Goal: Communication & Community: Answer question/provide support

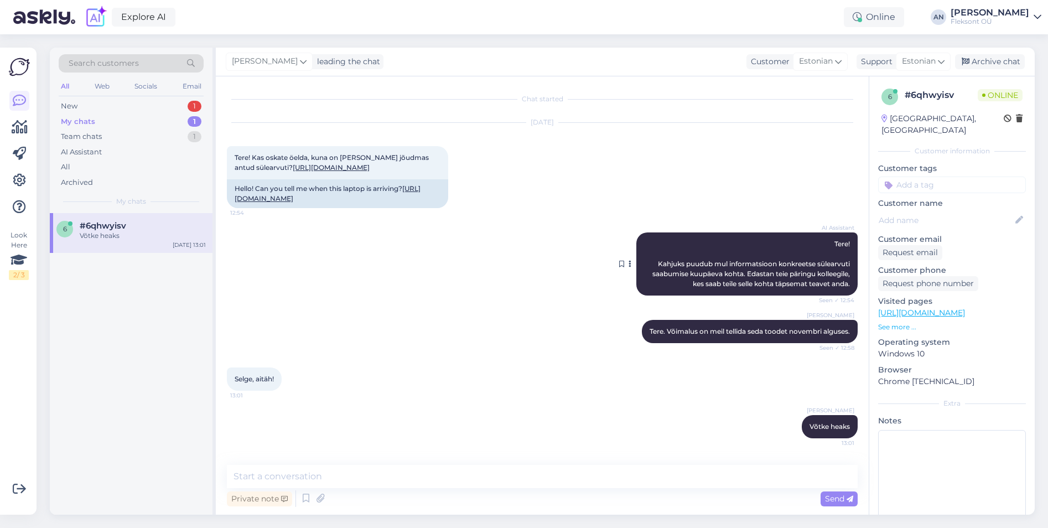
scroll to position [6, 0]
click at [105, 107] on div "New 1" at bounding box center [131, 105] width 145 height 15
click at [89, 237] on div "Sellele küsimusele vastamiseks pean konsulteerima kolleegiga, et täpsustada, ka…" at bounding box center [143, 241] width 126 height 20
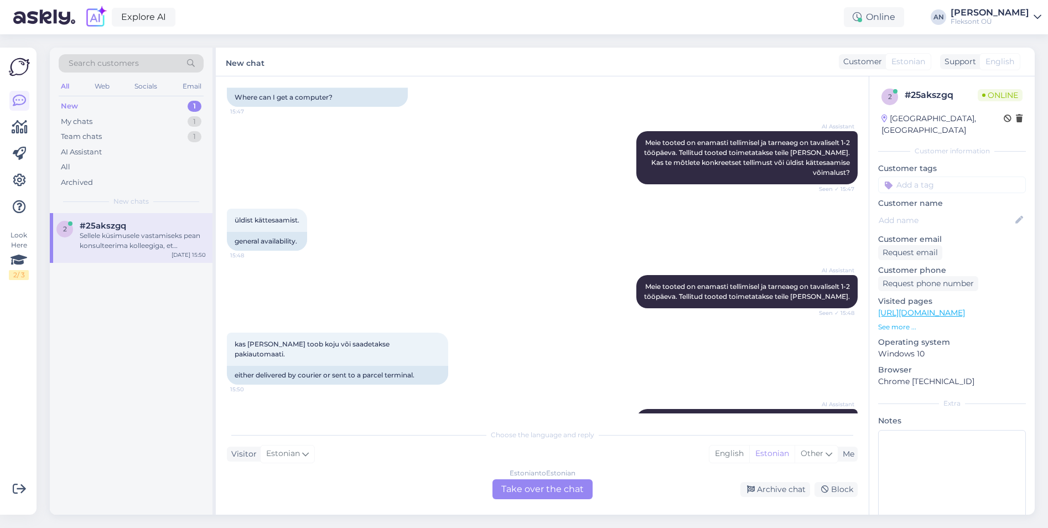
scroll to position [276, 0]
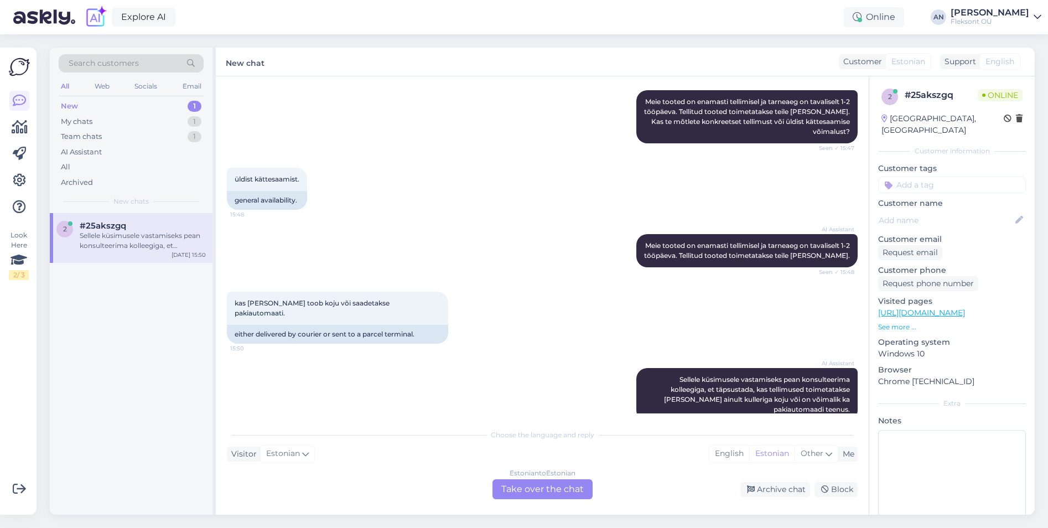
click at [554, 484] on div "Estonian to Estonian Take over the chat" at bounding box center [542, 489] width 100 height 20
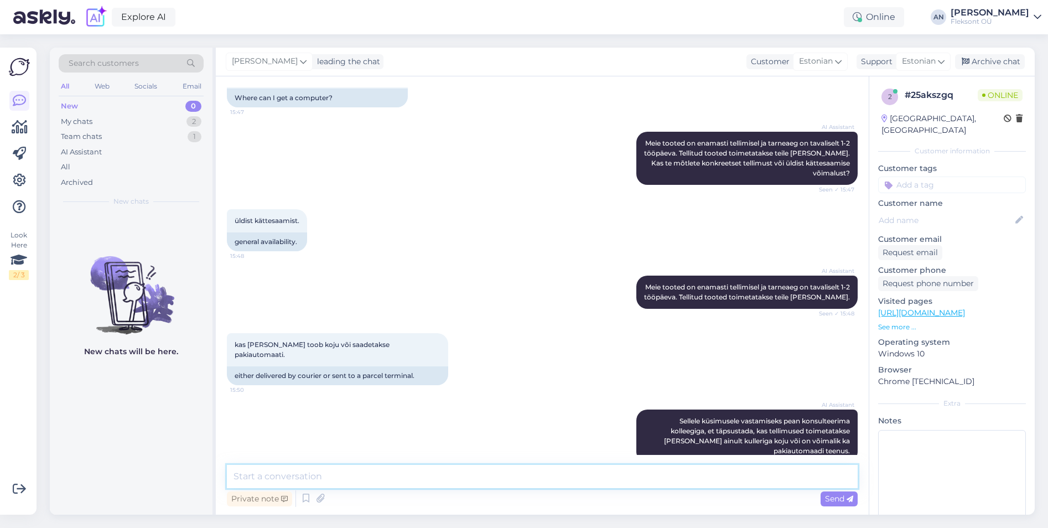
click at [406, 469] on textarea at bounding box center [542, 476] width 631 height 23
type textarea "Tere"
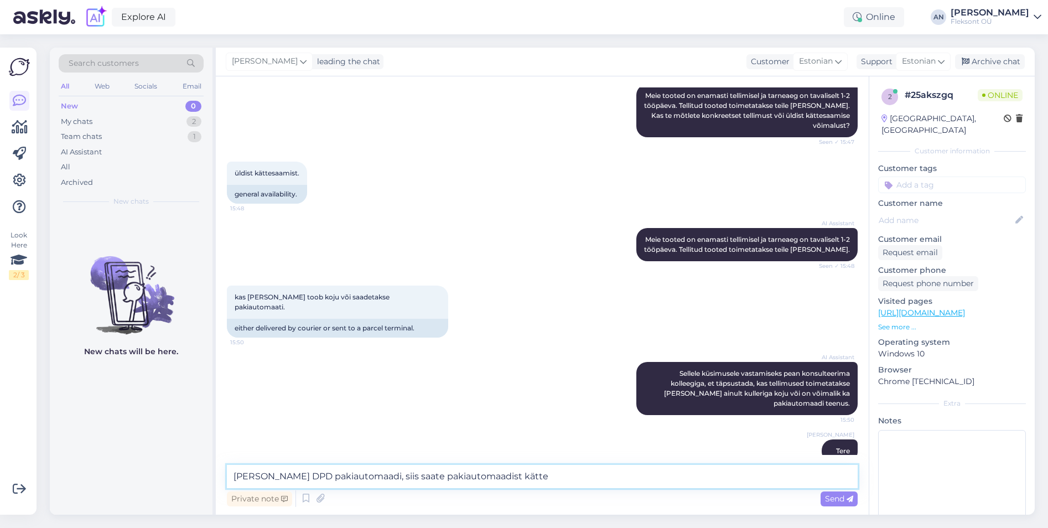
type textarea "[PERSON_NAME] DPD pakiautomaadi, siis saate pakiautomaadist kätte."
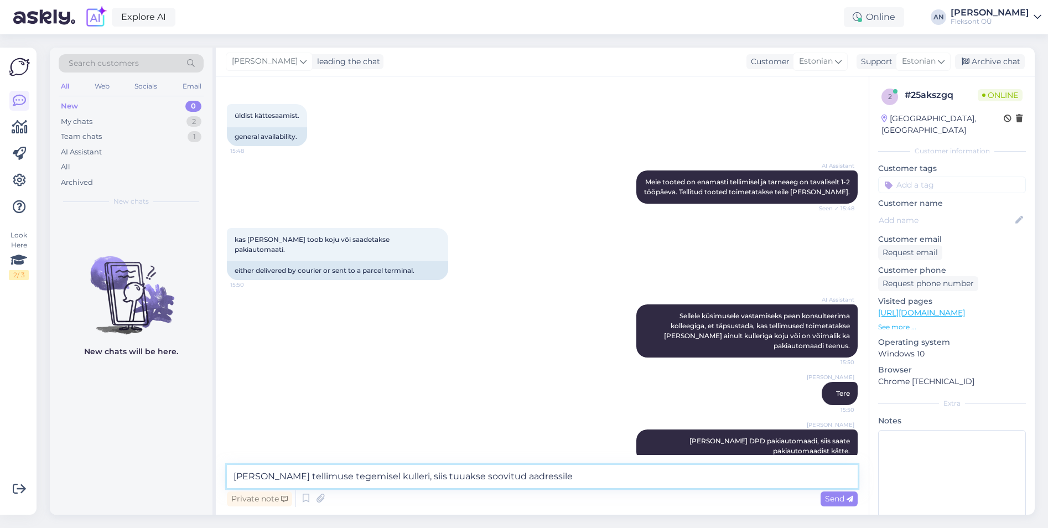
type textarea "[PERSON_NAME] tellimuse tegemisel kulleri, siis tuuakse soovitud aadressile."
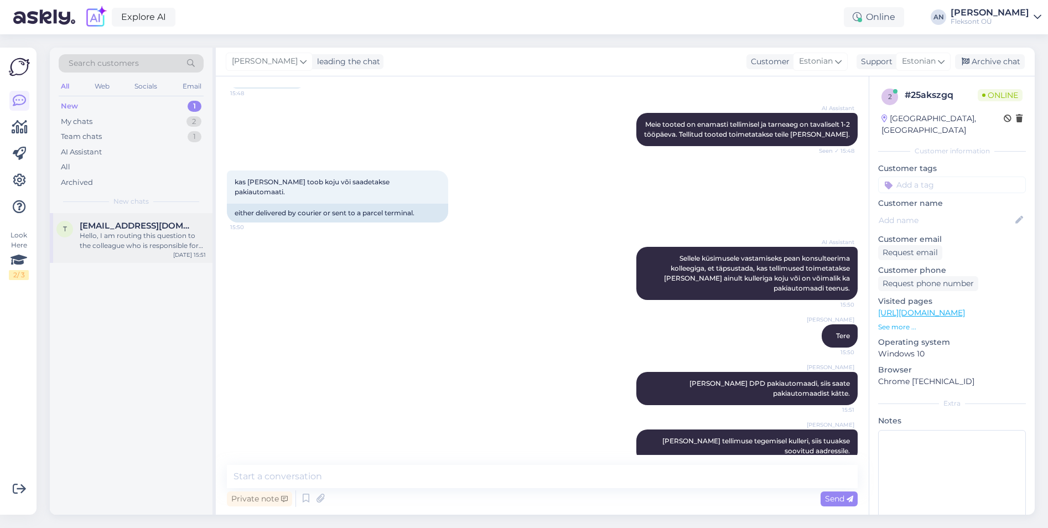
click at [98, 231] on div "Hello, I am routing this question to the colleague who is responsible for this …" at bounding box center [143, 241] width 126 height 20
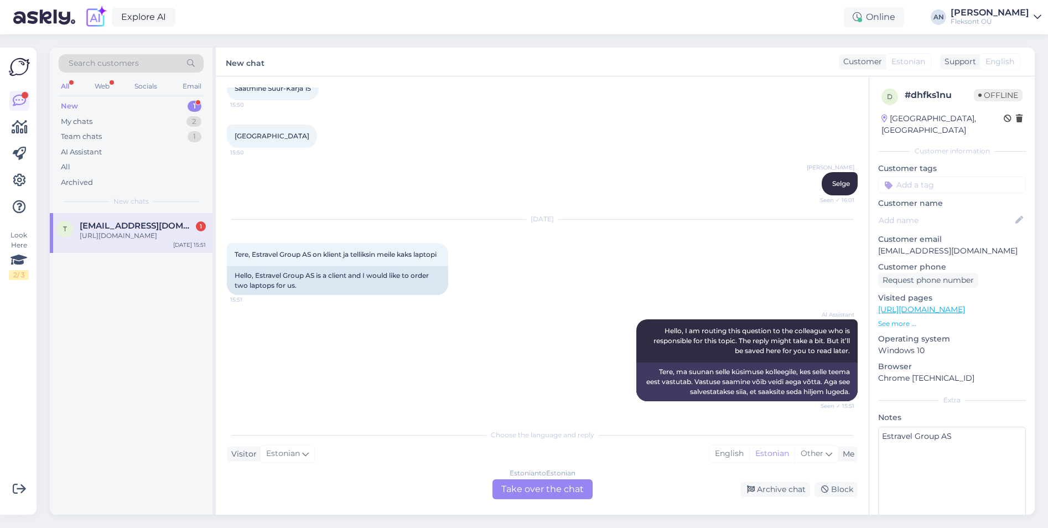
scroll to position [594, 0]
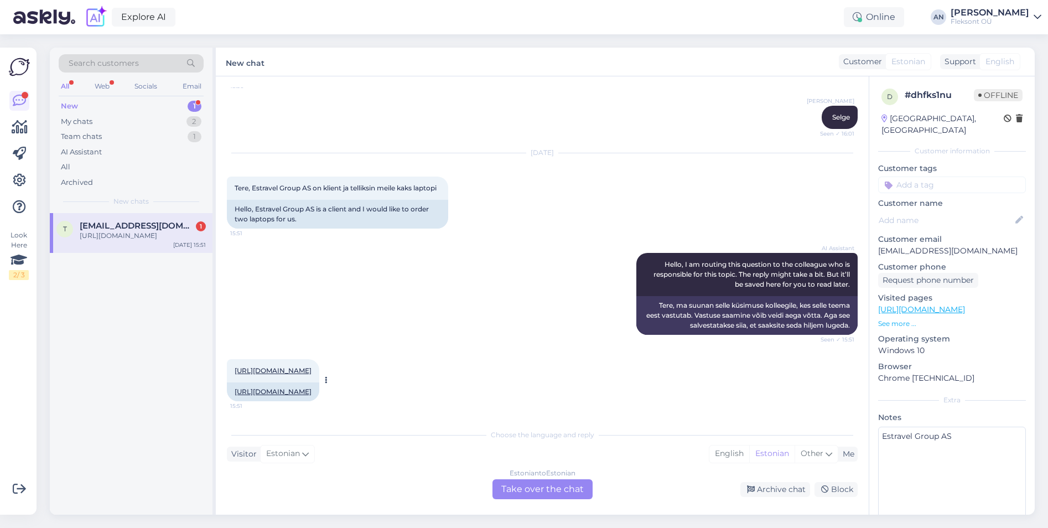
click at [312, 369] on link "[URL][DOMAIN_NAME]" at bounding box center [273, 370] width 77 height 8
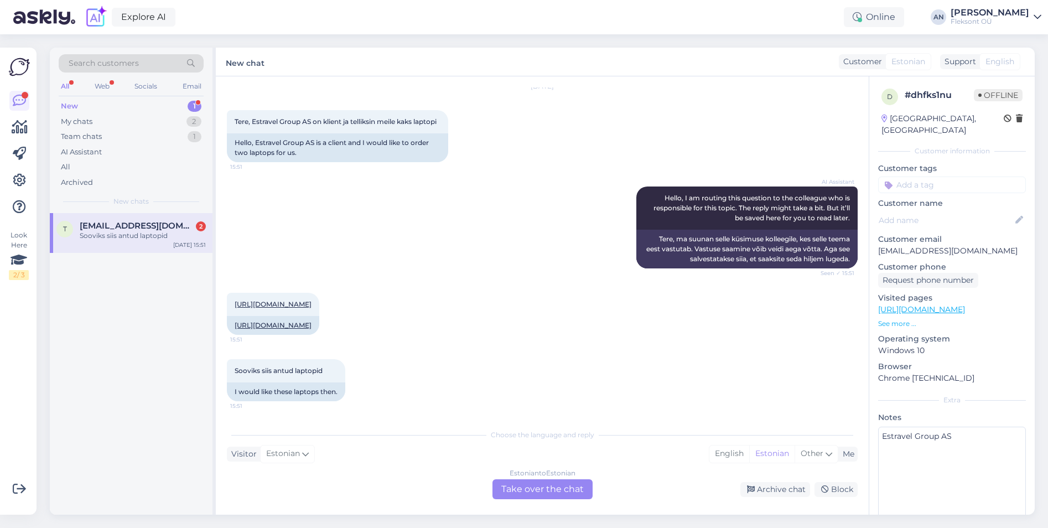
click at [554, 485] on div "Estonian to Estonian Take over the chat" at bounding box center [542, 489] width 100 height 20
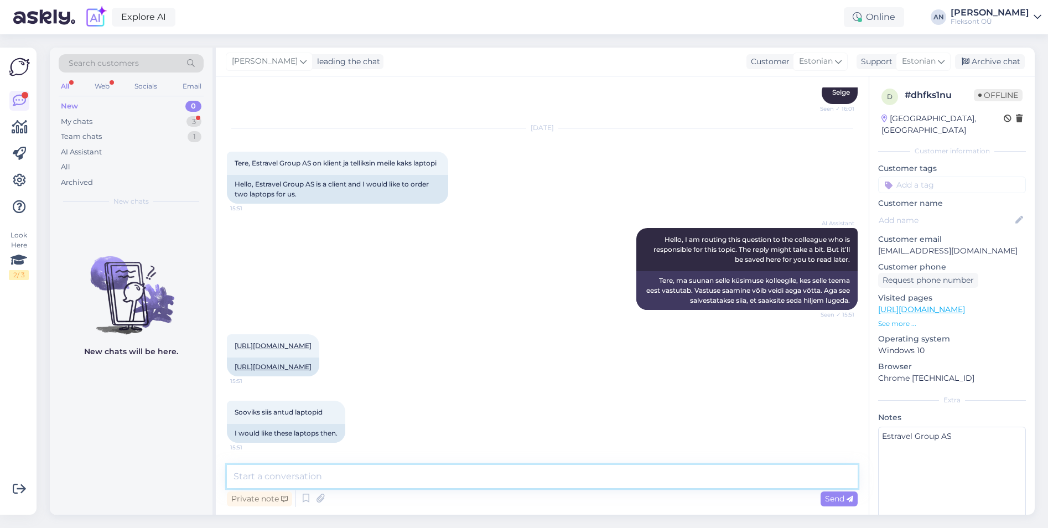
click at [419, 481] on textarea at bounding box center [542, 476] width 631 height 23
type textarea "Tere"
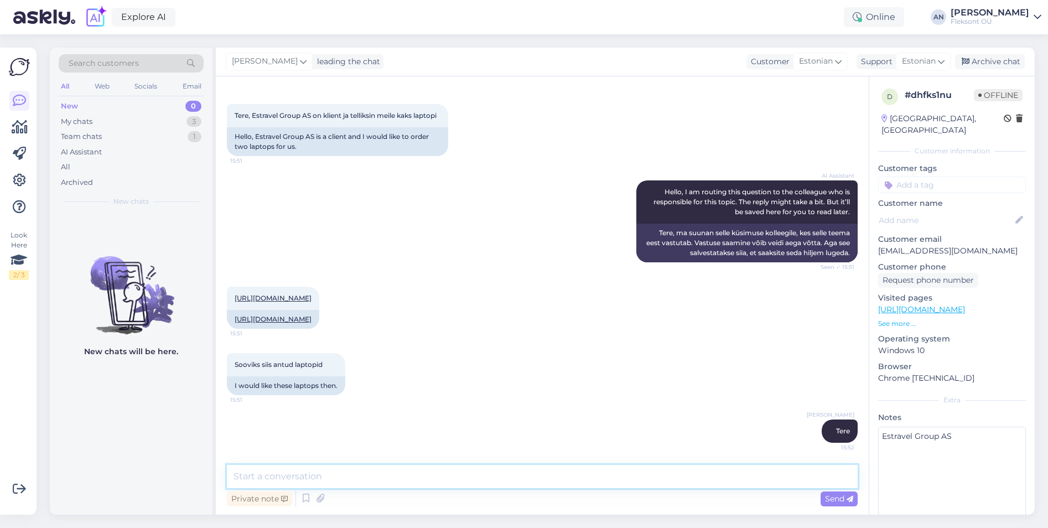
type textarea "S"
click at [312, 298] on link "[URL][DOMAIN_NAME]" at bounding box center [273, 298] width 77 height 8
click at [355, 475] on textarea at bounding box center [542, 476] width 631 height 23
type textarea "Tükihinnaks 1150€ KM-ga"
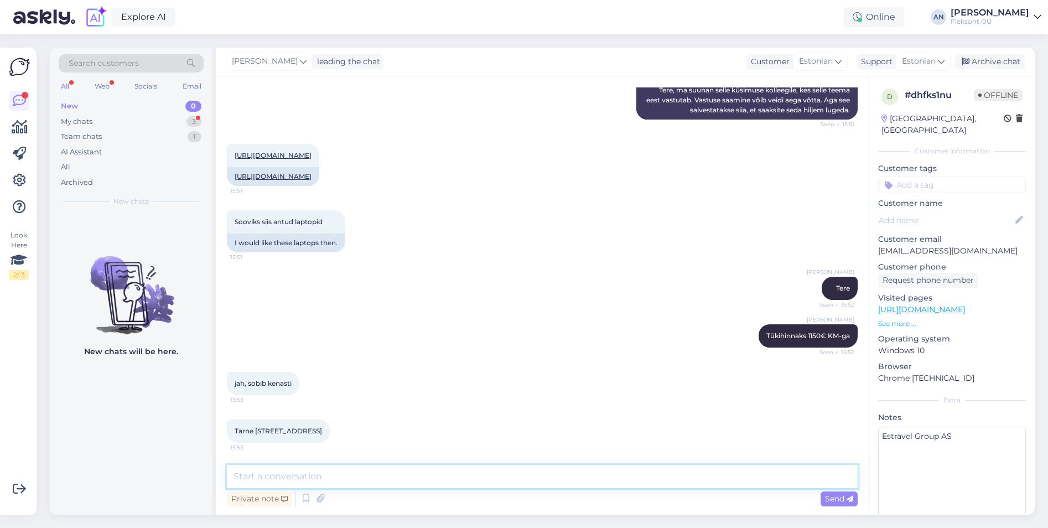
scroll to position [857, 0]
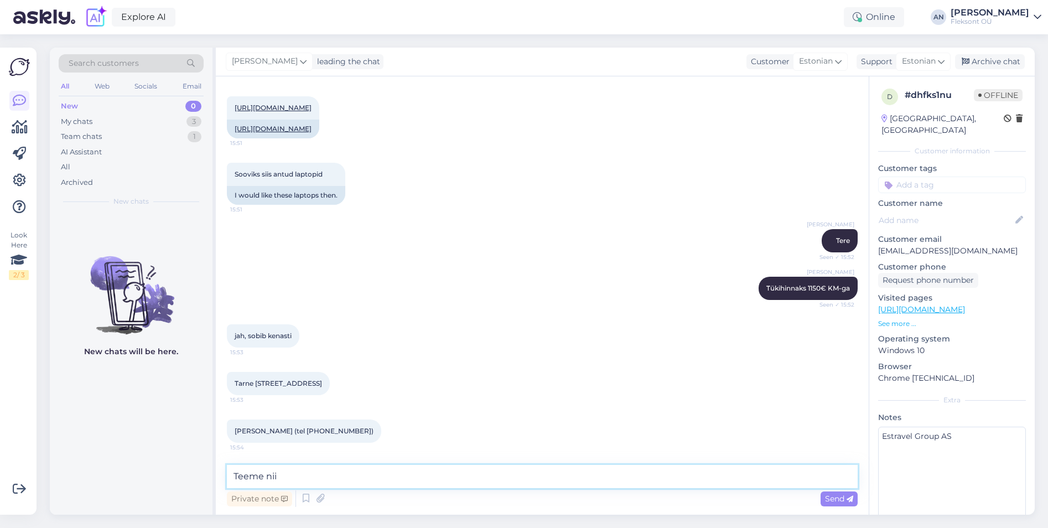
type textarea "Teeme nii."
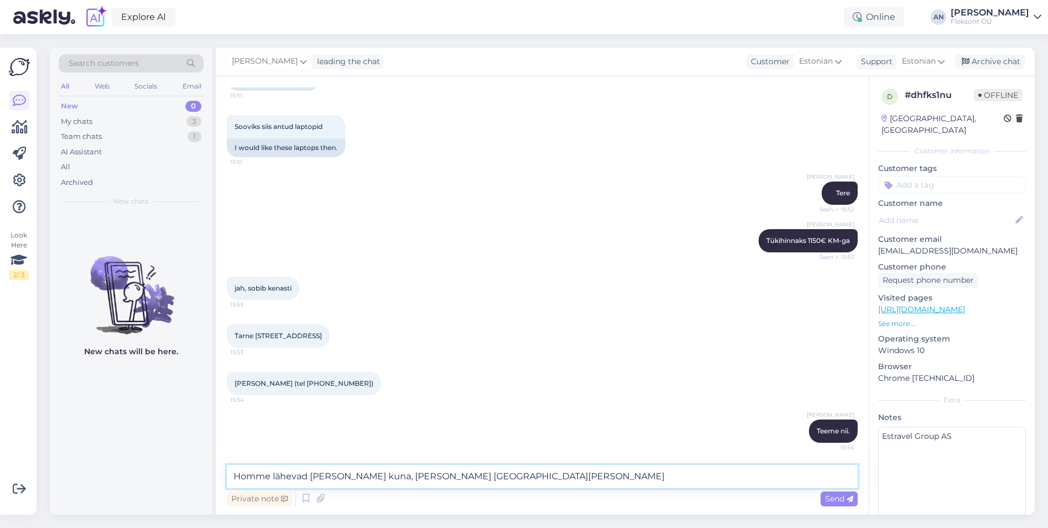
type textarea "Homme lähevad [PERSON_NAME] kuna, [PERSON_NAME] [GEOGRAPHIC_DATA]"
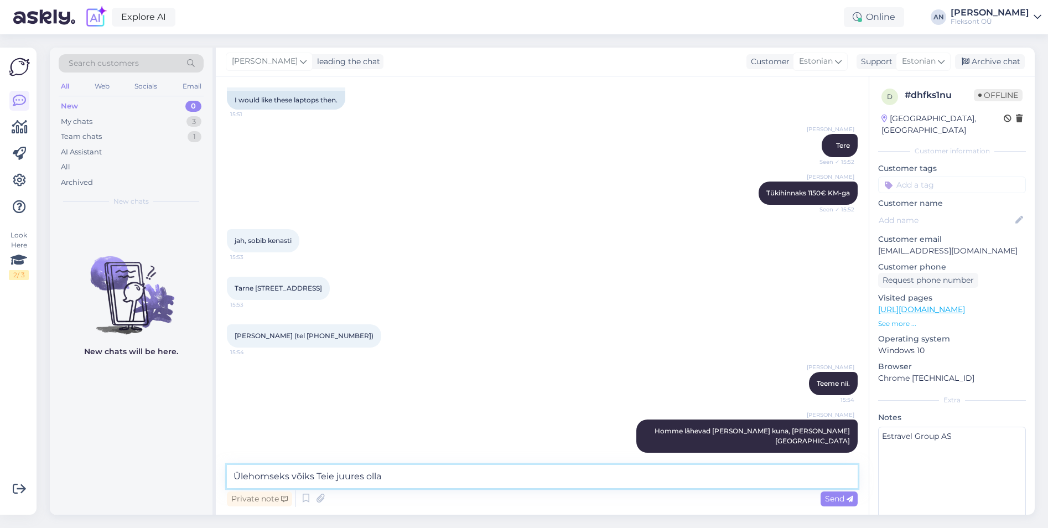
type textarea "Ülehomseks võiks Teie juures olla."
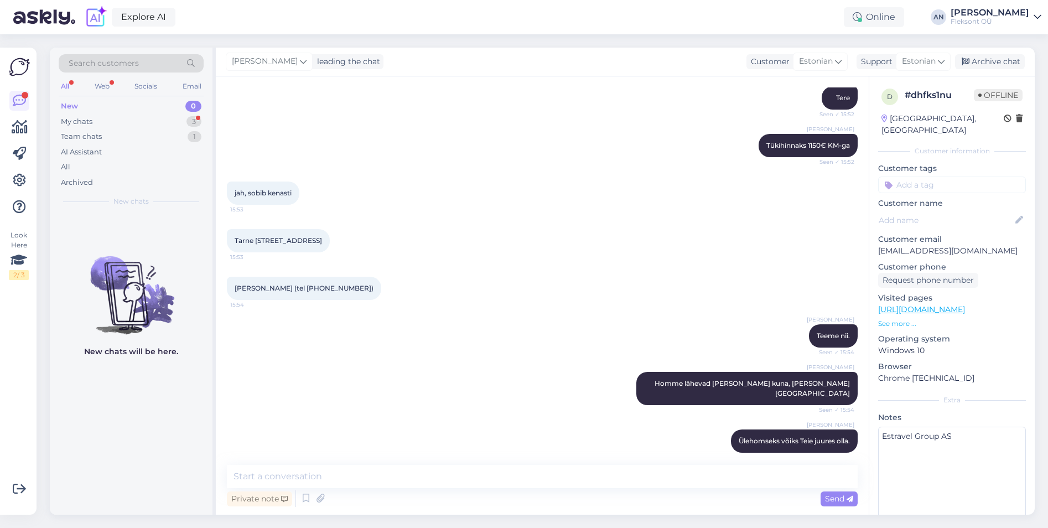
scroll to position [0, 0]
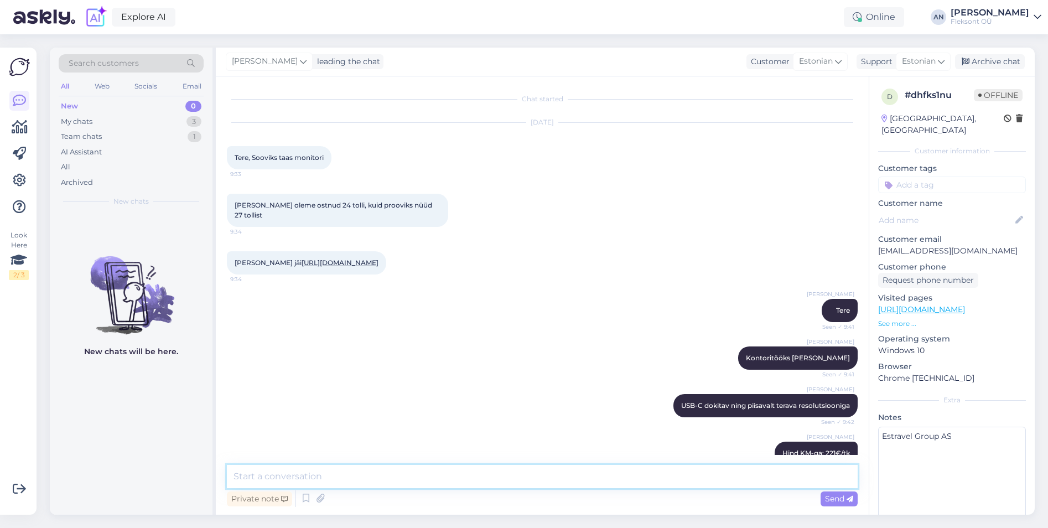
click at [490, 479] on textarea at bounding box center [542, 476] width 631 height 23
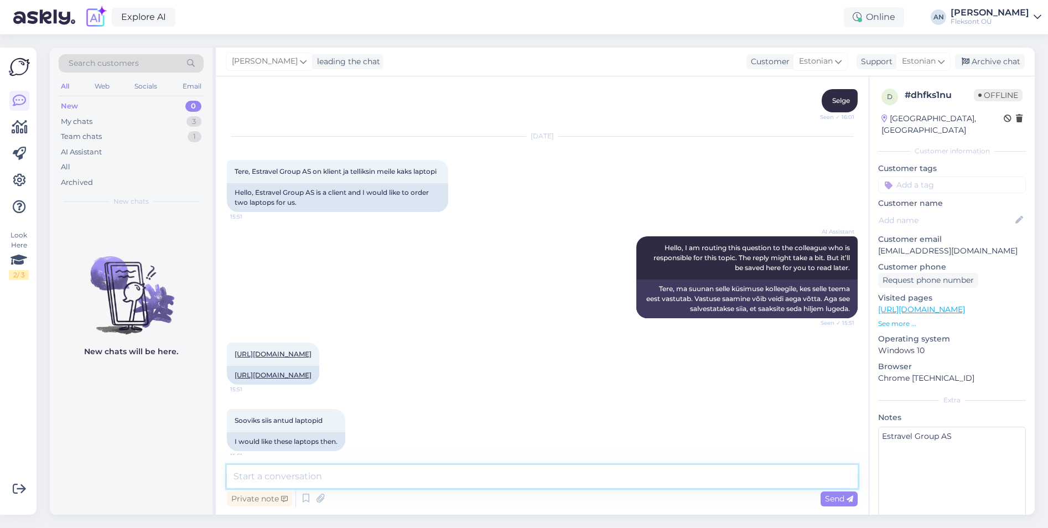
scroll to position [1047, 0]
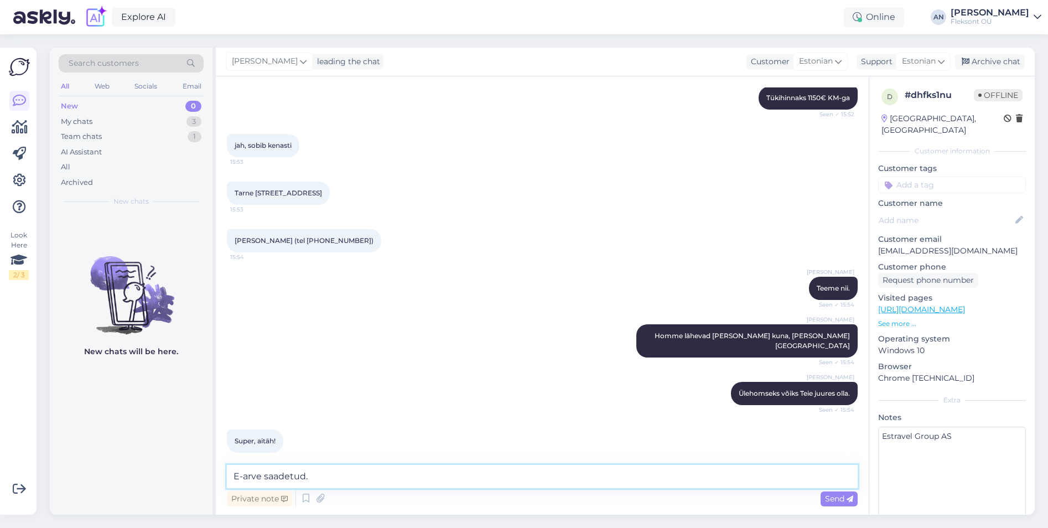
type textarea "E-arve saadetud."
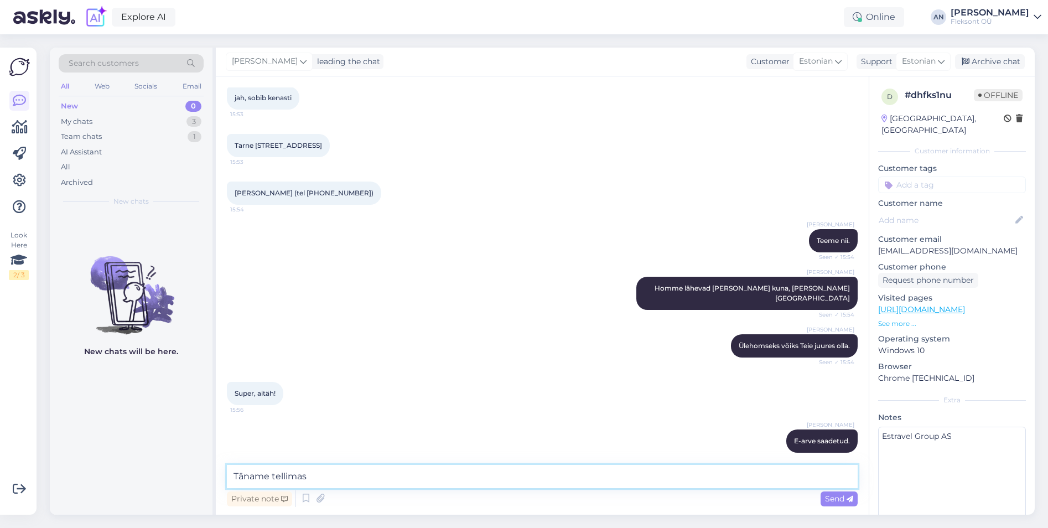
type textarea "Täname tellimast"
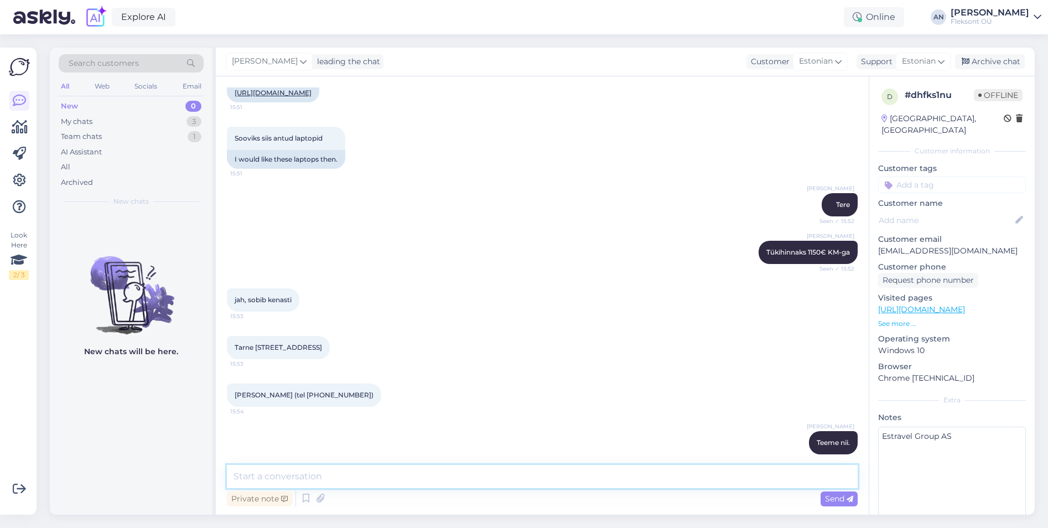
scroll to position [865, 0]
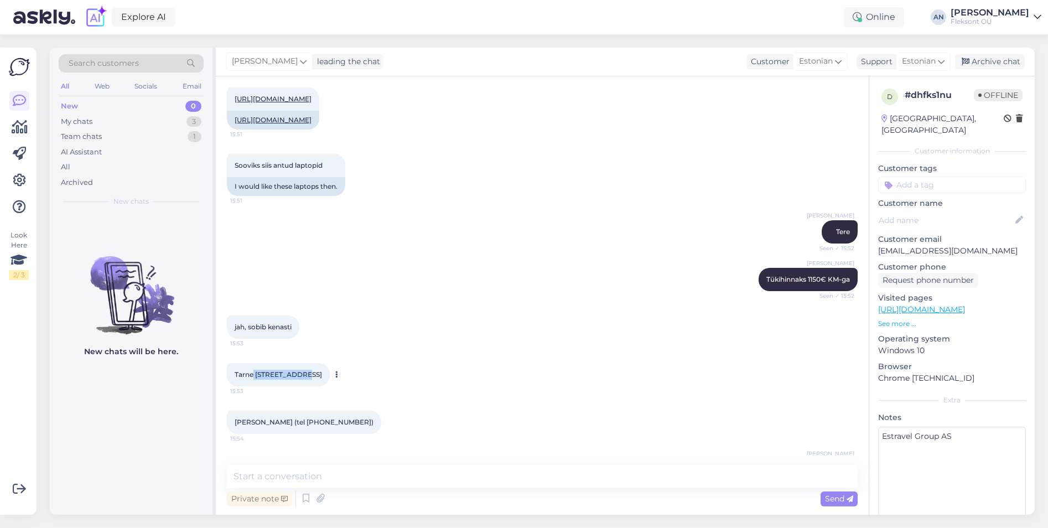
drag, startPoint x: 253, startPoint y: 372, endPoint x: 299, endPoint y: 375, distance: 45.5
click at [299, 375] on span "Tarne [STREET_ADDRESS]" at bounding box center [278, 374] width 87 height 8
copy span "Suur-Karja 15"
click at [92, 116] on div "My chats" at bounding box center [77, 121] width 32 height 11
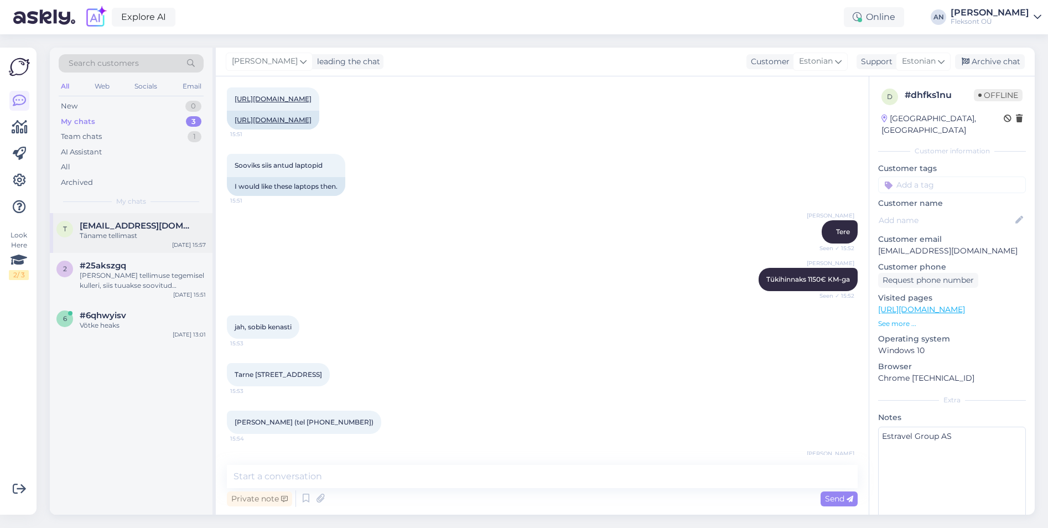
click at [134, 227] on span "[EMAIL_ADDRESS][DOMAIN_NAME]" at bounding box center [137, 226] width 115 height 10
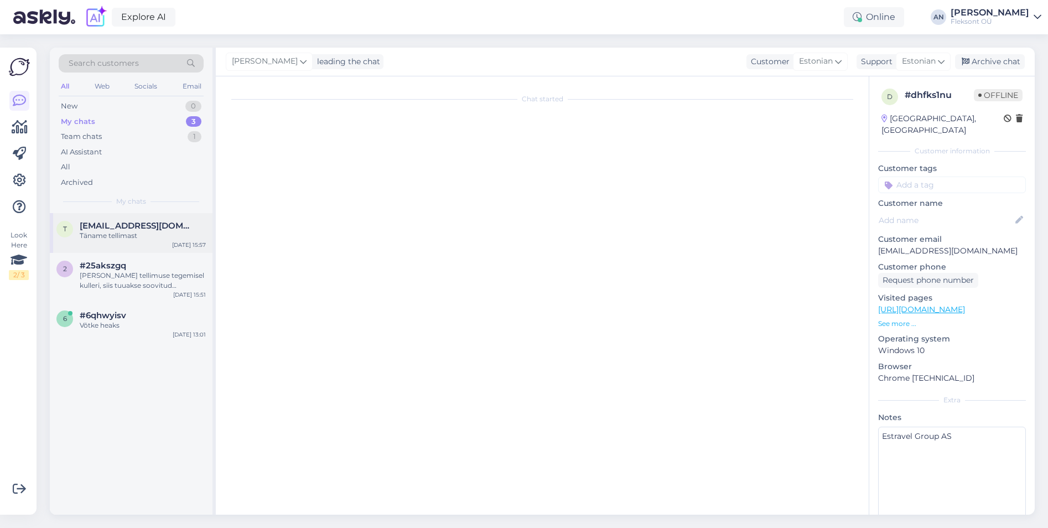
scroll to position [1142, 0]
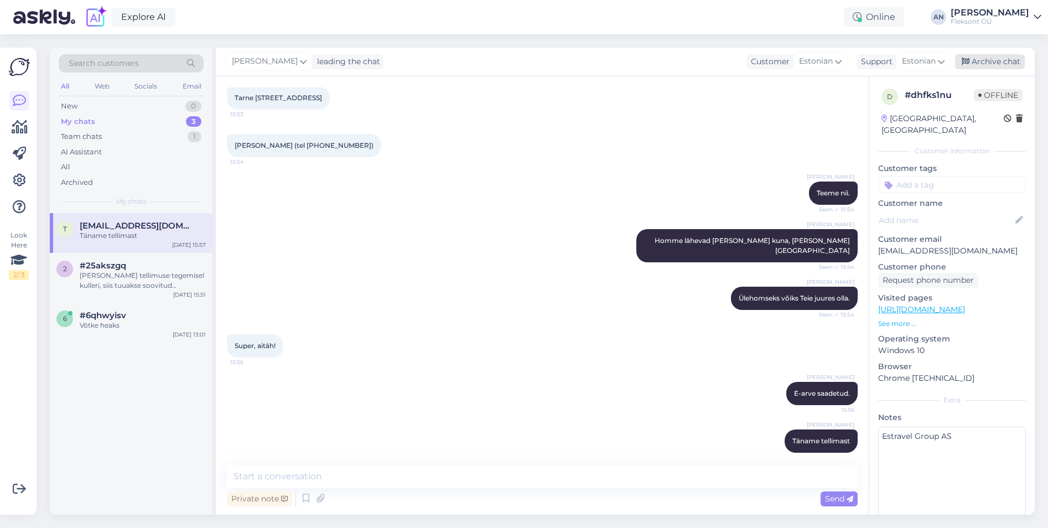
click at [1007, 60] on div "Archive chat" at bounding box center [990, 61] width 70 height 15
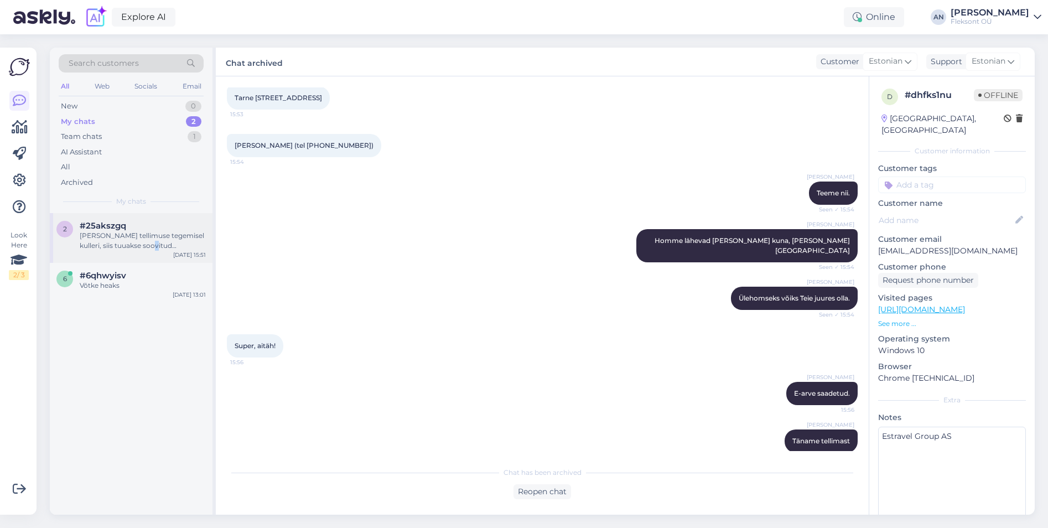
click at [144, 245] on div "[PERSON_NAME] tellimuse tegemisel kulleri, siis tuuakse soovitud aadressile." at bounding box center [143, 241] width 126 height 20
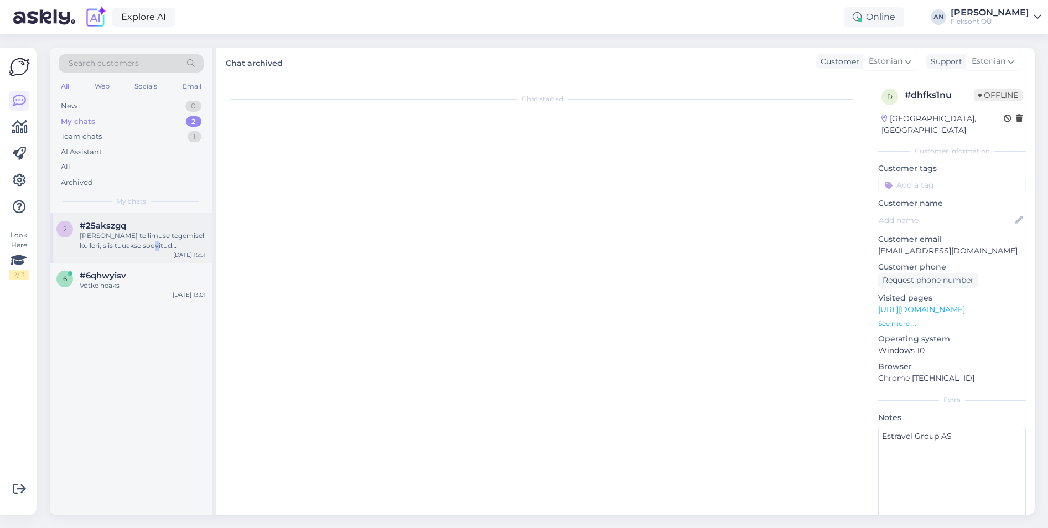
scroll to position [397, 0]
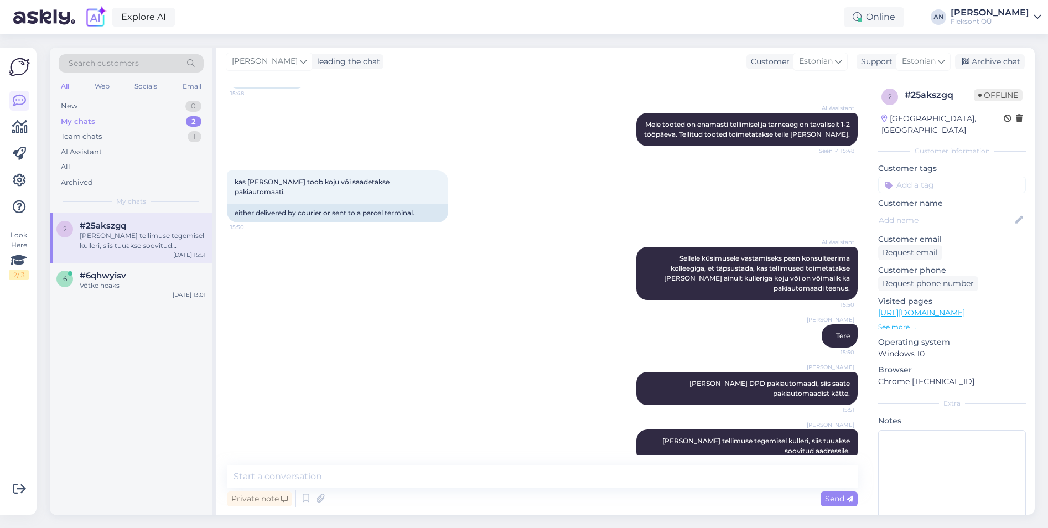
click at [501, 286] on div "AI Assistant Sellele küsimusele vastamiseks pean konsulteerima kolleegiga, et t…" at bounding box center [542, 273] width 631 height 77
click at [994, 60] on div "Archive chat" at bounding box center [990, 61] width 70 height 15
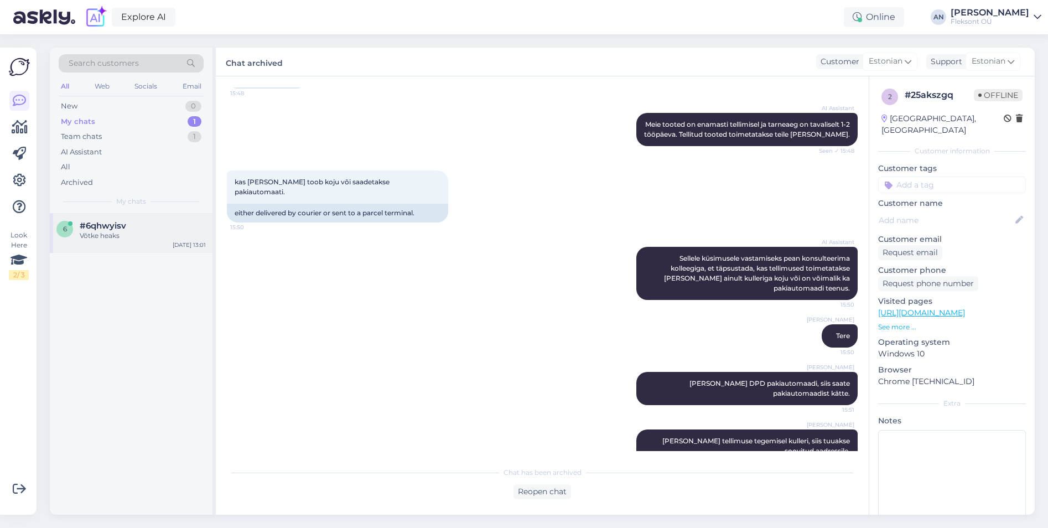
click at [92, 232] on div "Võtke heaks" at bounding box center [143, 236] width 126 height 10
